Goal: Transaction & Acquisition: Book appointment/travel/reservation

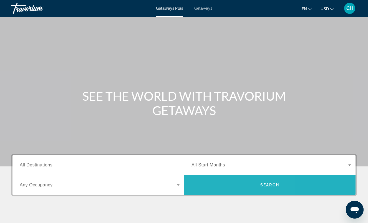
click at [219, 188] on span "Search widget" at bounding box center [269, 184] width 171 height 13
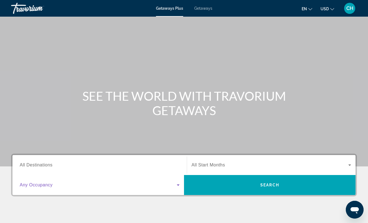
click at [178, 185] on icon "Search widget" at bounding box center [178, 184] width 3 height 1
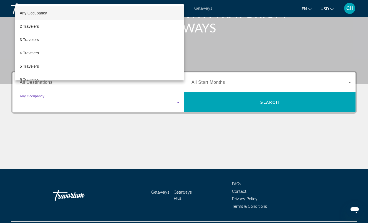
scroll to position [97, 0]
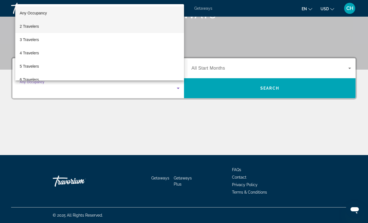
click at [54, 26] on mat-option "2 Travelers" at bounding box center [99, 26] width 169 height 13
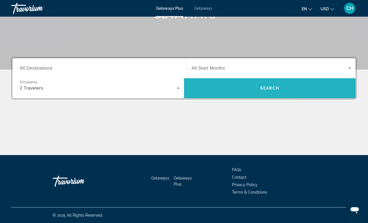
click at [222, 85] on span "Search widget" at bounding box center [269, 88] width 171 height 13
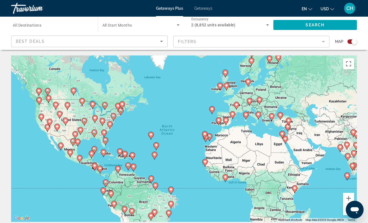
click at [45, 125] on gmp-advanced-marker "Main content" at bounding box center [48, 128] width 6 height 8
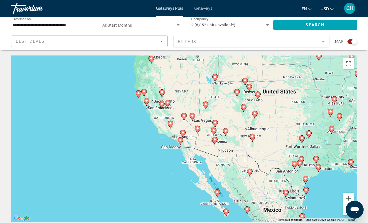
click at [162, 96] on icon "Main content" at bounding box center [161, 93] width 5 height 7
type input "**********"
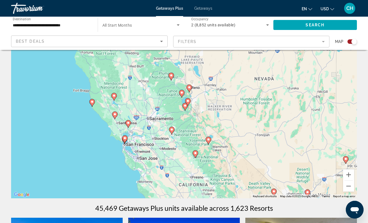
scroll to position [24, 0]
click at [346, 186] on button "Zoom out" at bounding box center [348, 186] width 11 height 11
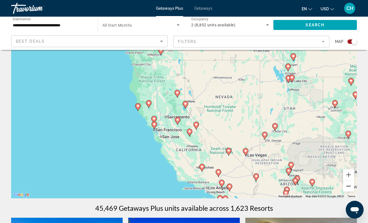
click at [347, 186] on button "Zoom out" at bounding box center [348, 186] width 11 height 11
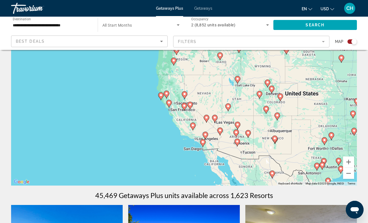
scroll to position [39, 0]
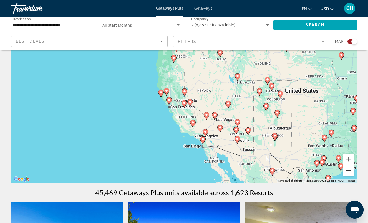
click at [349, 173] on button "Zoom out" at bounding box center [348, 170] width 11 height 11
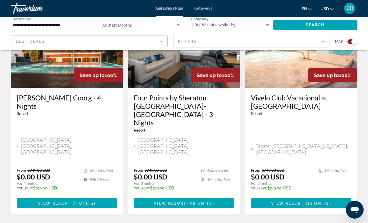
scroll to position [855, 0]
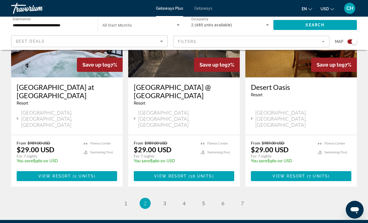
scroll to position [880, 0]
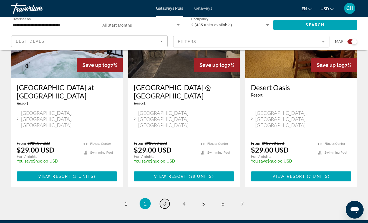
click at [165, 200] on span "3" at bounding box center [164, 203] width 3 height 6
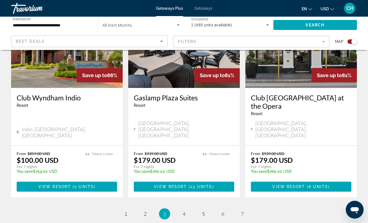
scroll to position [880, 0]
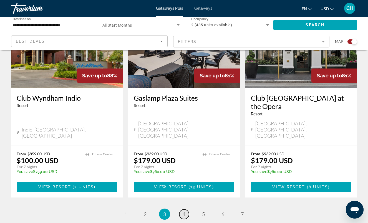
click at [186, 209] on link "page 4" at bounding box center [184, 214] width 10 height 10
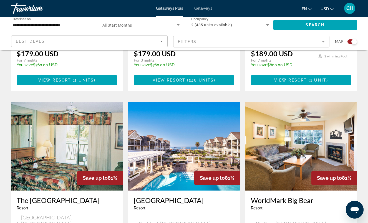
scroll to position [792, 0]
click at [197, 103] on img "Main content" at bounding box center [183, 146] width 111 height 89
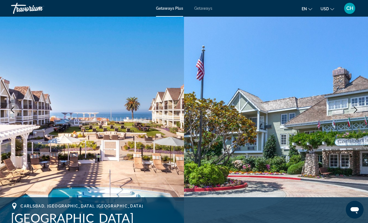
scroll to position [42, 0]
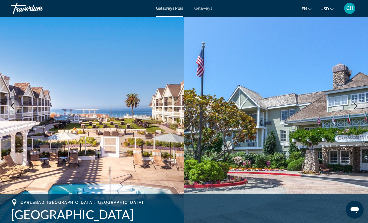
click at [356, 110] on button "Next image" at bounding box center [355, 106] width 14 height 14
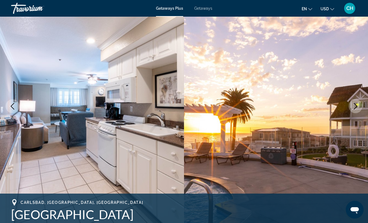
click at [357, 106] on icon "Next image" at bounding box center [355, 106] width 7 height 7
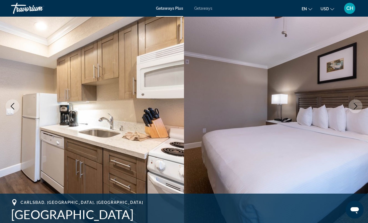
click at [357, 106] on icon "Next image" at bounding box center [355, 106] width 7 height 7
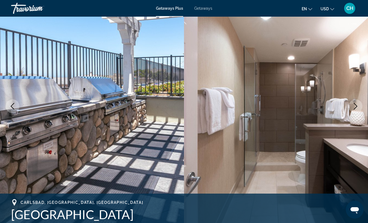
click at [357, 107] on icon "Next image" at bounding box center [355, 106] width 7 height 7
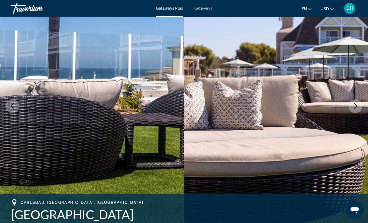
click at [357, 107] on icon "Next image" at bounding box center [355, 106] width 7 height 7
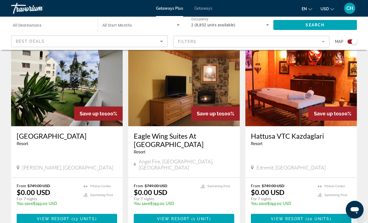
scroll to position [818, 0]
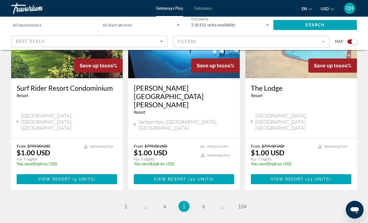
scroll to position [851, 0]
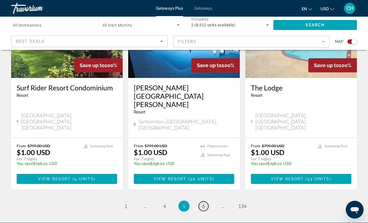
click at [204, 203] on span "6" at bounding box center [203, 206] width 3 height 6
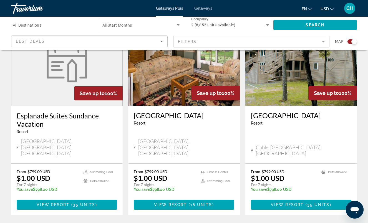
scroll to position [833, 0]
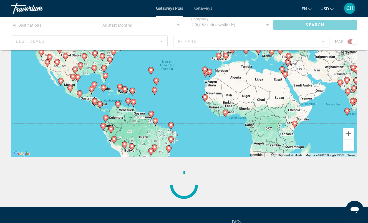
scroll to position [57, 0]
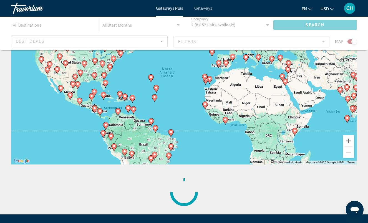
drag, startPoint x: 198, startPoint y: 165, endPoint x: 198, endPoint y: 171, distance: 5.8
click at [198, 171] on div "← Move left → Move right ↑ Move up ↓ Move down + Zoom in - Zoom out Home Jump l…" at bounding box center [184, 106] width 368 height 216
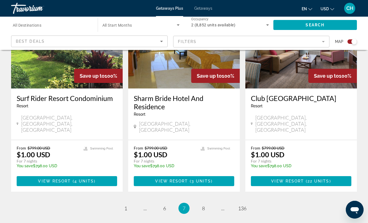
scroll to position [851, 0]
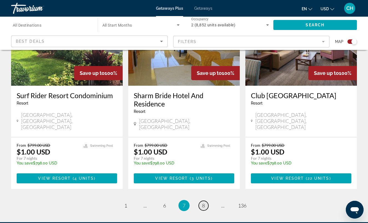
click at [205, 201] on link "page 8" at bounding box center [204, 206] width 10 height 10
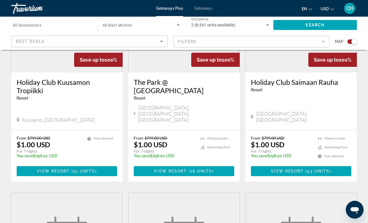
scroll to position [220, 0]
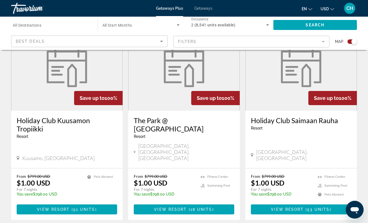
click at [348, 10] on span "CH" at bounding box center [349, 9] width 7 height 6
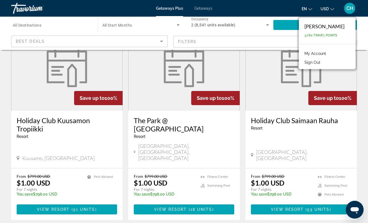
click at [323, 62] on button "Sign Out" at bounding box center [311, 62] width 21 height 7
